Goal: Information Seeking & Learning: Check status

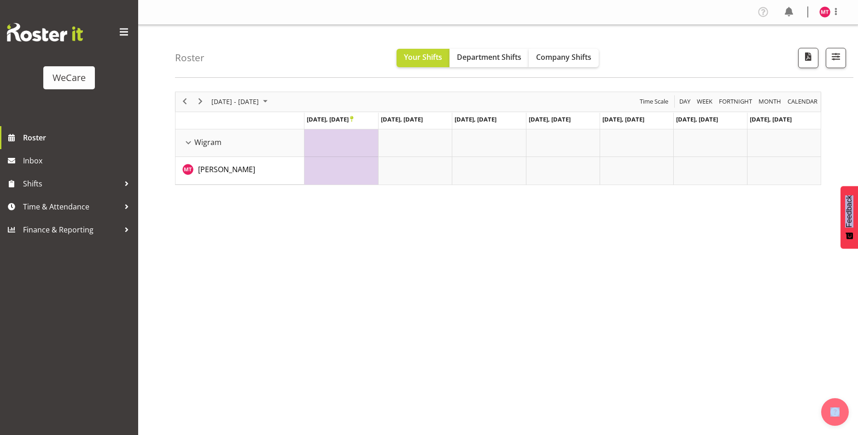
click at [190, 100] on span "Previous" at bounding box center [184, 102] width 11 height 12
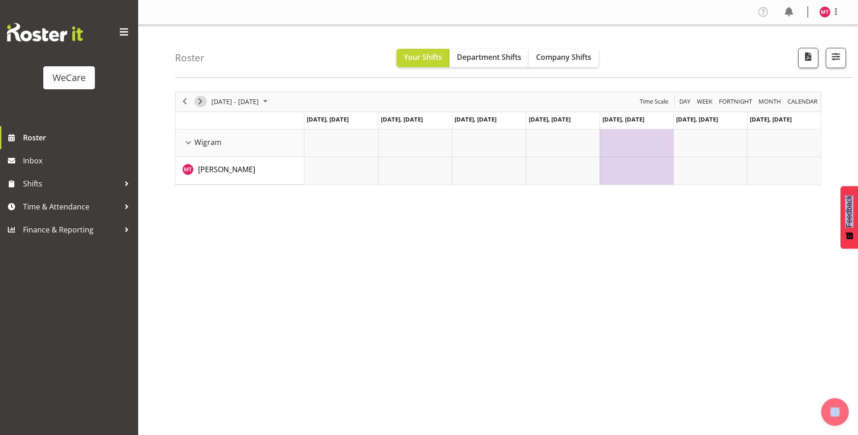
click at [200, 104] on span "Next" at bounding box center [200, 102] width 11 height 12
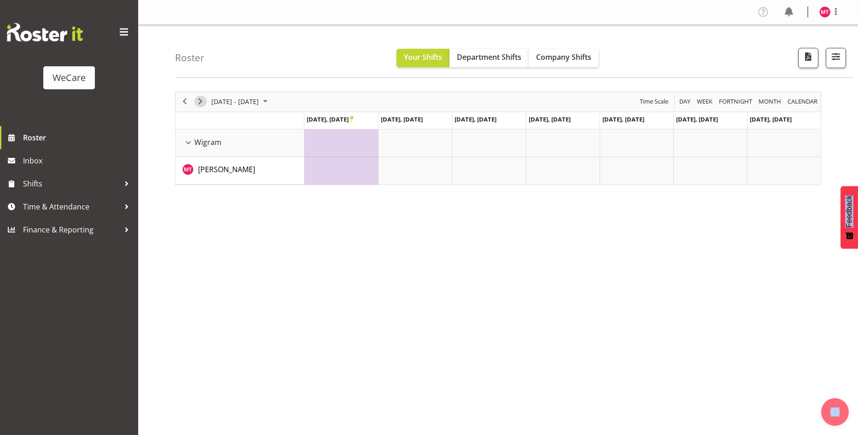
click at [200, 104] on span "Next" at bounding box center [200, 102] width 11 height 12
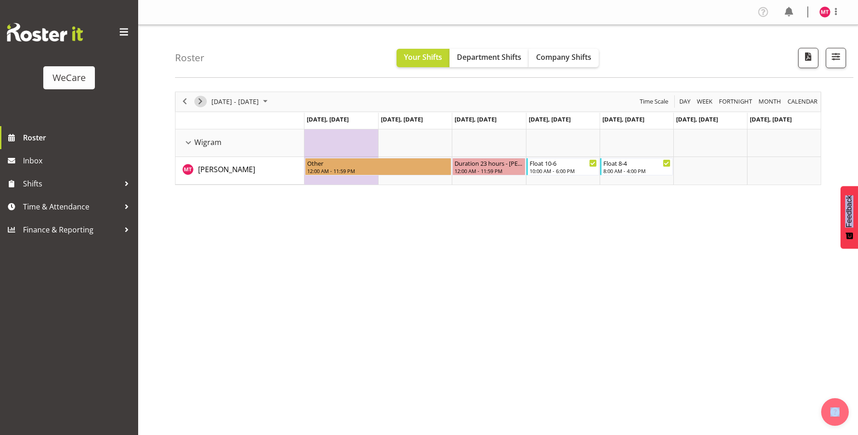
click at [206, 101] on button "Next" at bounding box center [200, 102] width 12 height 12
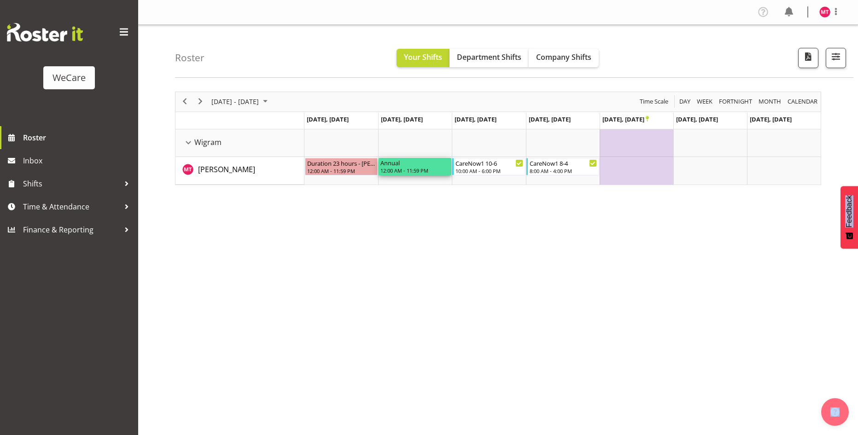
click at [415, 167] on div "12:00 AM - 11:59 PM" at bounding box center [414, 170] width 69 height 7
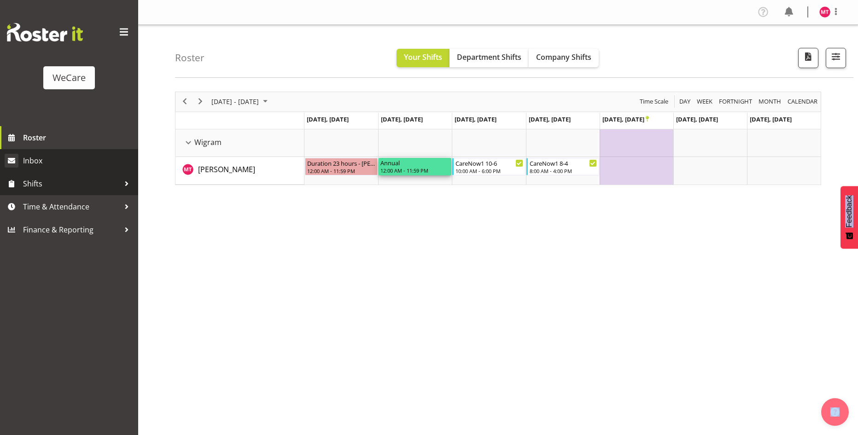
click at [56, 170] on link "Inbox" at bounding box center [69, 160] width 138 height 23
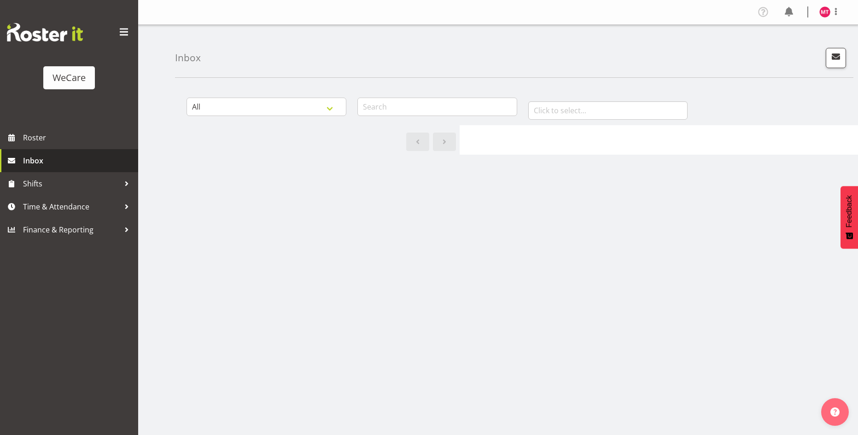
click at [51, 165] on span "Inbox" at bounding box center [78, 161] width 111 height 14
click at [46, 154] on span "Inbox" at bounding box center [78, 161] width 111 height 14
click at [43, 182] on span "Shifts" at bounding box center [71, 184] width 97 height 14
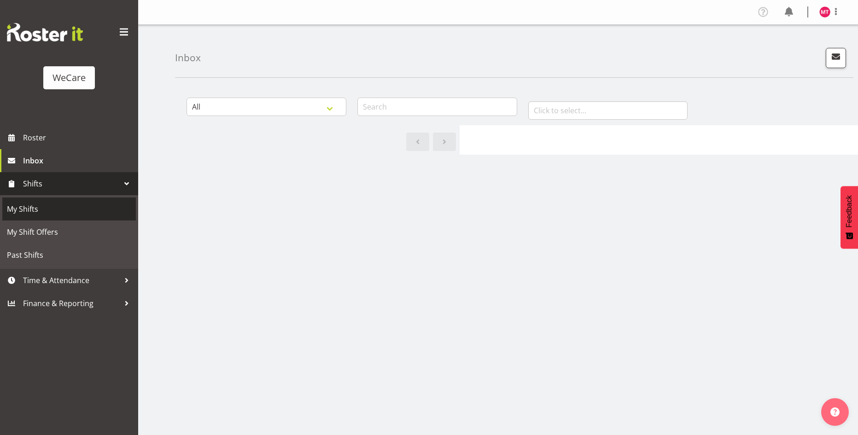
click at [31, 210] on span "My Shifts" at bounding box center [69, 209] width 124 height 14
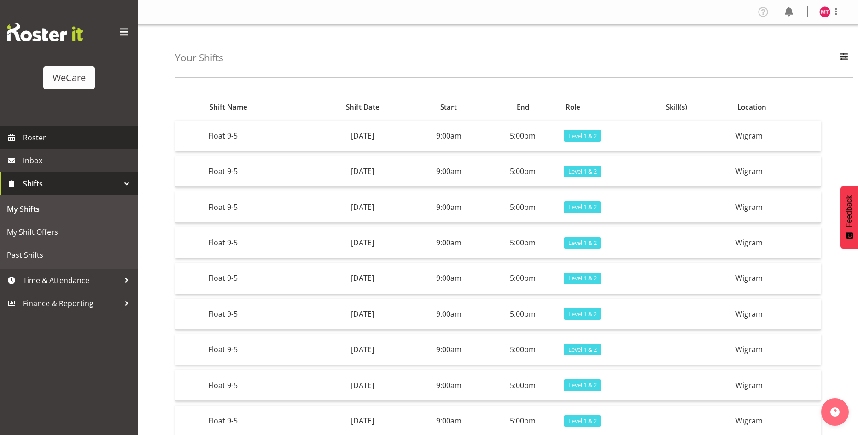
click at [45, 144] on span "Roster" at bounding box center [78, 138] width 111 height 14
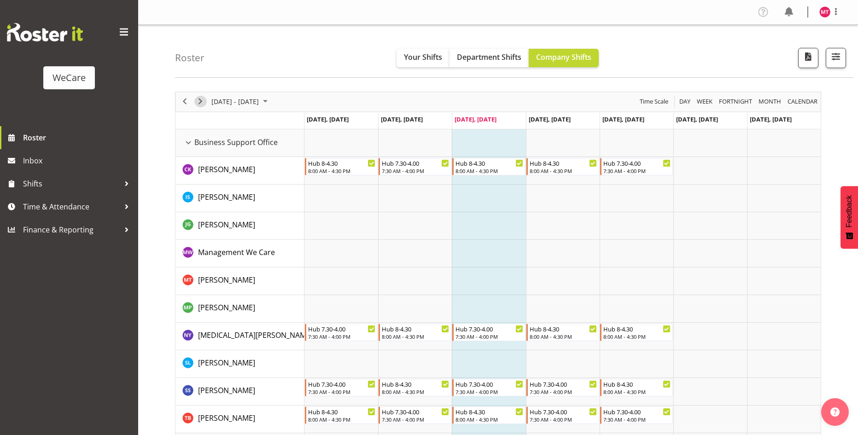
click at [201, 99] on span "Next" at bounding box center [200, 102] width 11 height 12
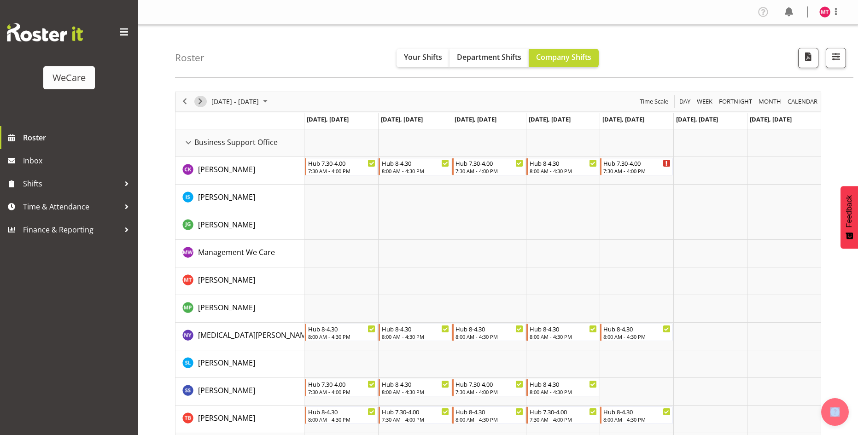
click at [197, 104] on span "Next" at bounding box center [200, 102] width 11 height 12
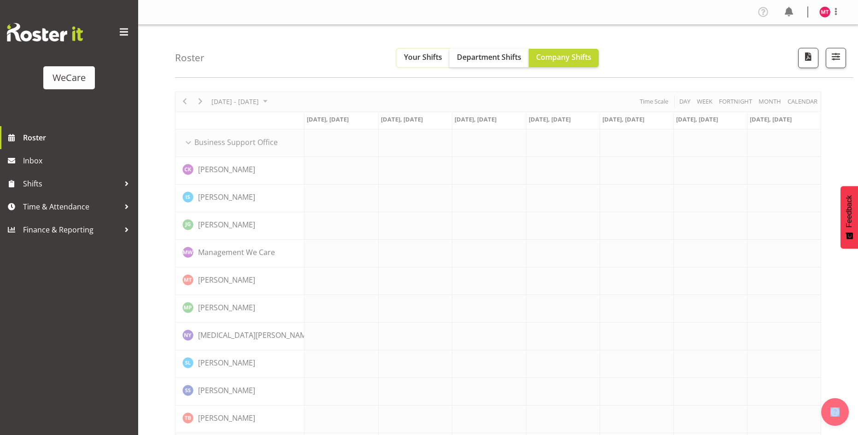
click at [413, 58] on span "Your Shifts" at bounding box center [423, 57] width 38 height 10
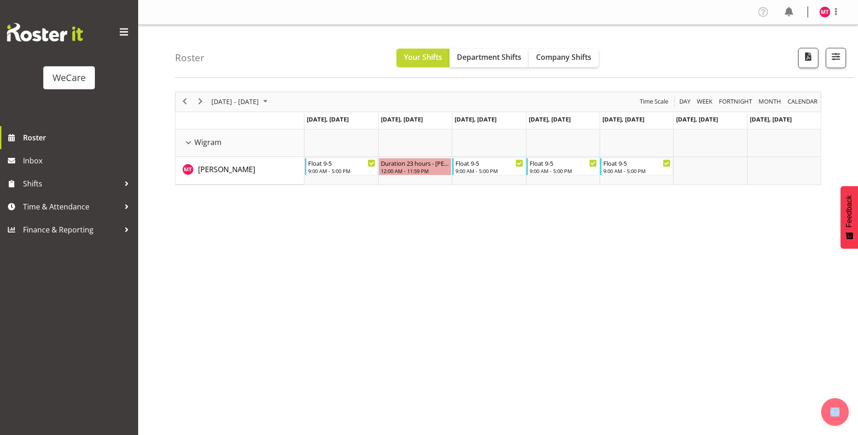
scroll to position [18, 0]
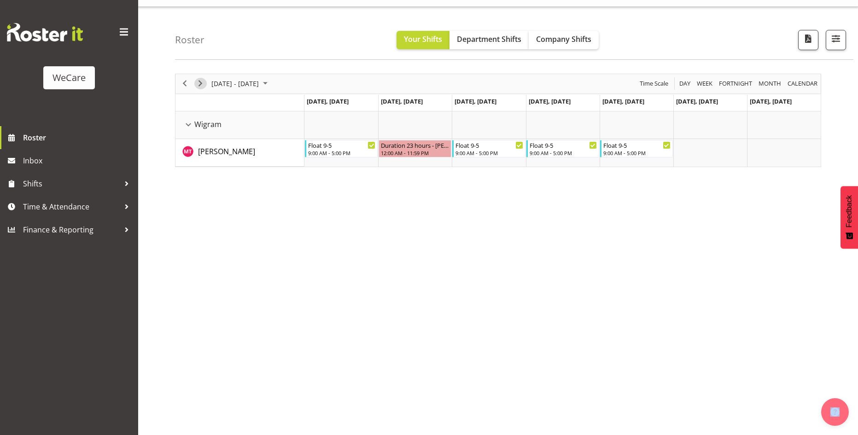
click at [204, 85] on span "Next" at bounding box center [200, 84] width 11 height 12
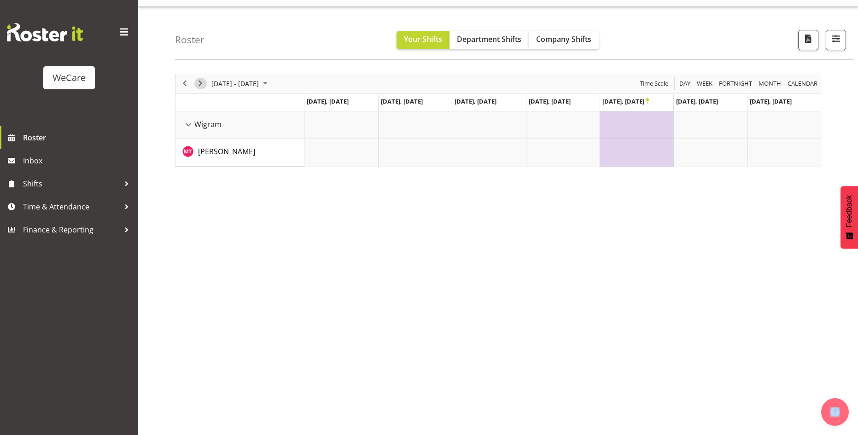
click at [204, 85] on span "Next" at bounding box center [200, 84] width 11 height 12
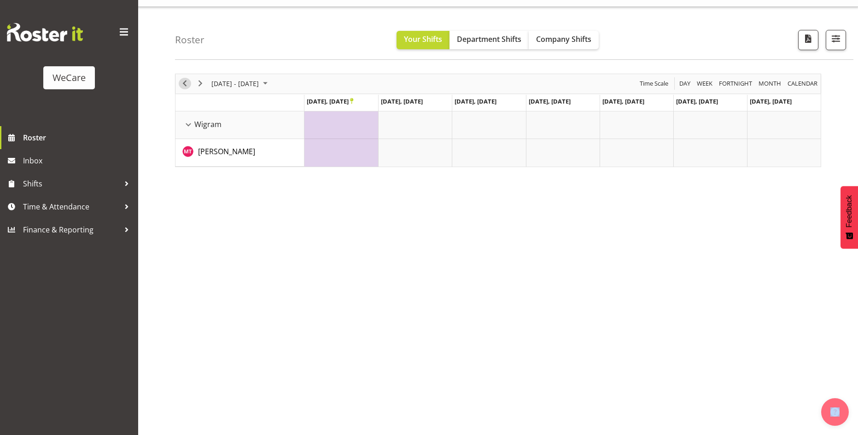
click at [182, 82] on span "Previous" at bounding box center [184, 84] width 11 height 12
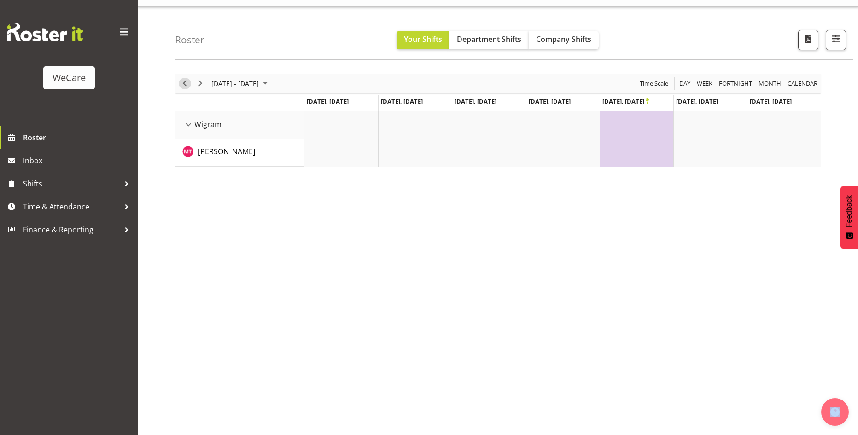
click at [188, 85] on span "Previous" at bounding box center [184, 84] width 11 height 12
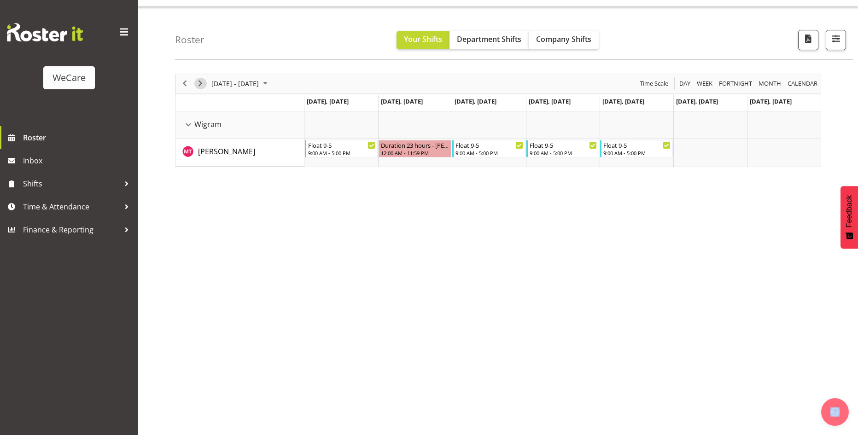
click at [199, 83] on span "Next" at bounding box center [200, 84] width 11 height 12
